Goal: Check status: Check status

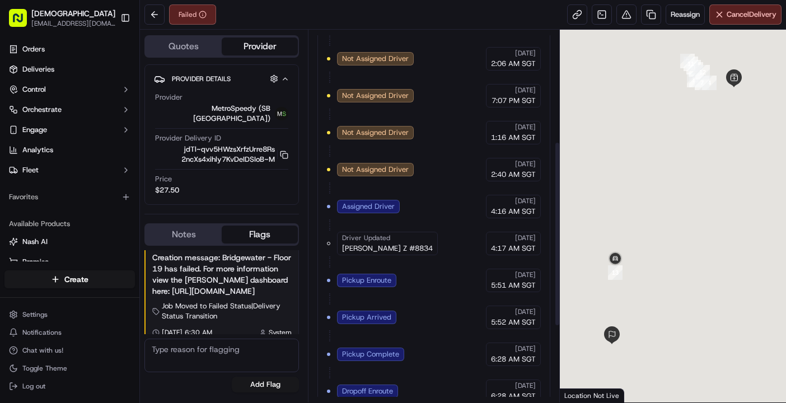
scroll to position [376, 0]
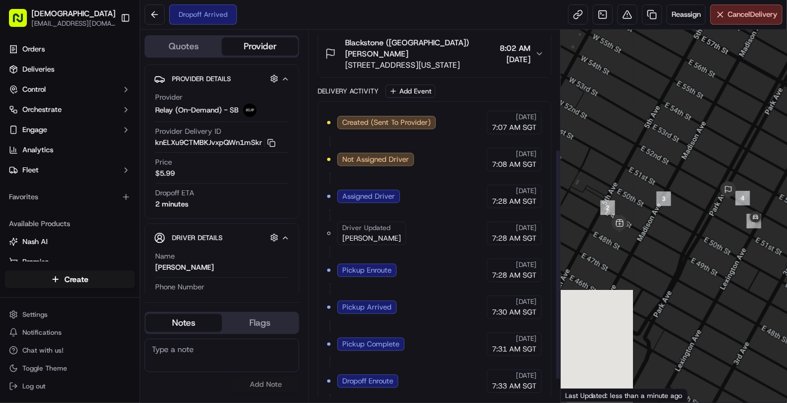
scroll to position [227, 0]
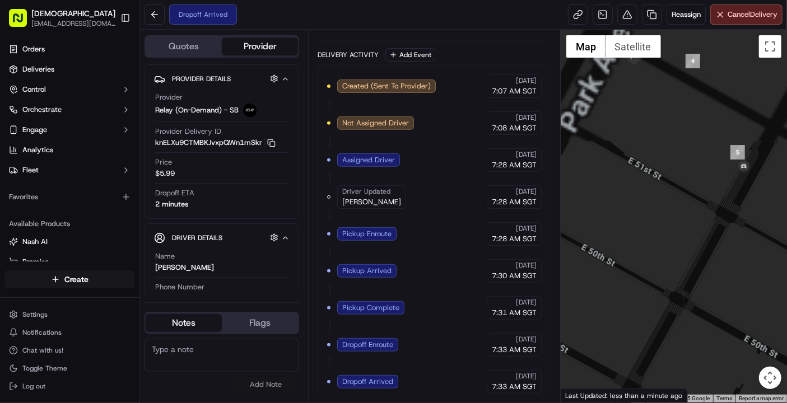
drag, startPoint x: 749, startPoint y: 231, endPoint x: 670, endPoint y: 332, distance: 128.5
click at [670, 332] on div at bounding box center [673, 216] width 226 height 373
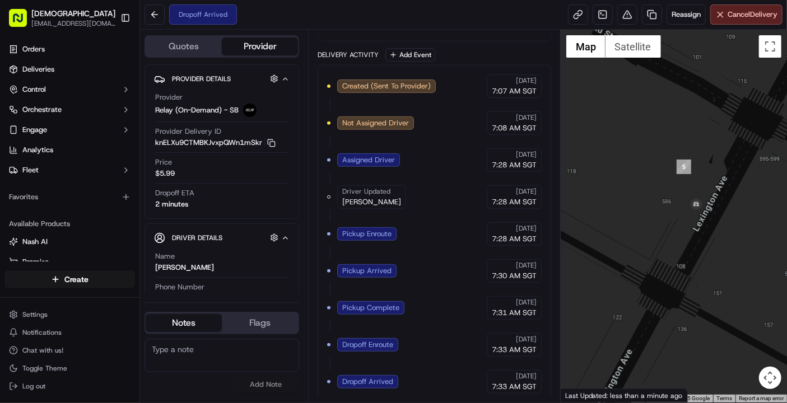
drag, startPoint x: 703, startPoint y: 271, endPoint x: 667, endPoint y: 317, distance: 58.2
click at [667, 317] on div at bounding box center [673, 216] width 226 height 373
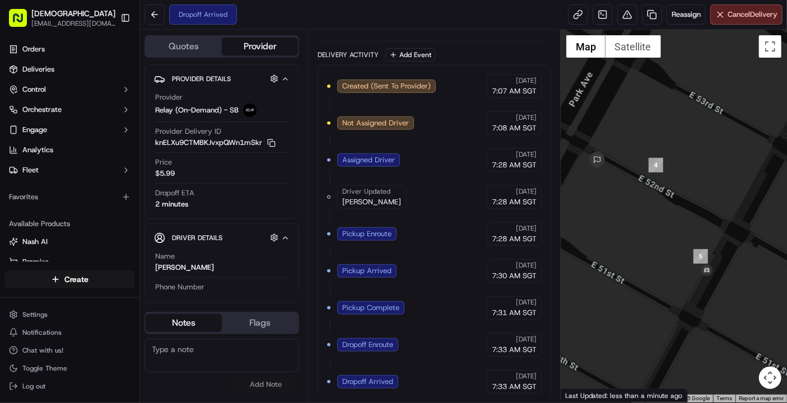
drag, startPoint x: 666, startPoint y: 299, endPoint x: 702, endPoint y: 317, distance: 39.6
click at [702, 317] on div at bounding box center [673, 216] width 226 height 373
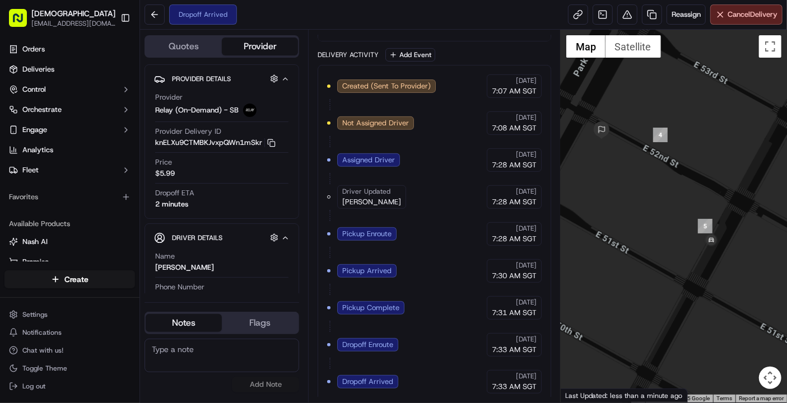
drag, startPoint x: 700, startPoint y: 231, endPoint x: 695, endPoint y: 194, distance: 37.8
click at [695, 194] on div at bounding box center [673, 216] width 226 height 373
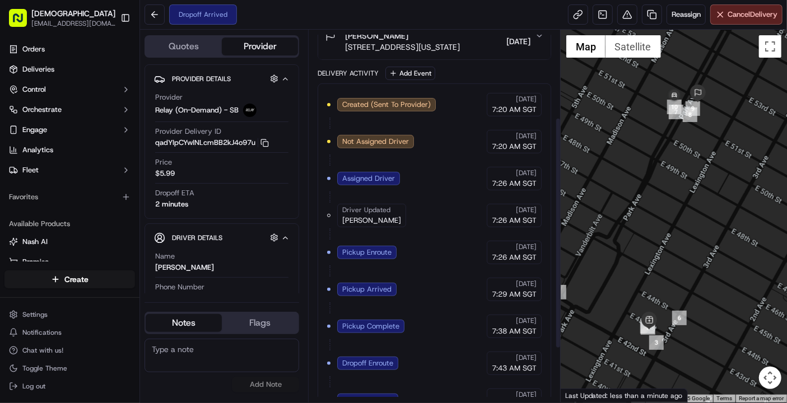
scroll to position [227, 0]
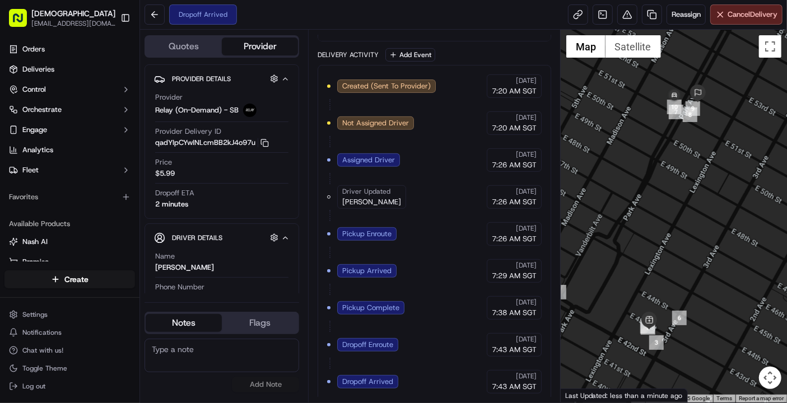
click at [431, 370] on div "Created (Sent To Provider) Relay (On-Demand) - SB [DATE] 7:20 AM SGT Not Assign…" at bounding box center [434, 233] width 214 height 319
